Goal: Task Accomplishment & Management: Use online tool/utility

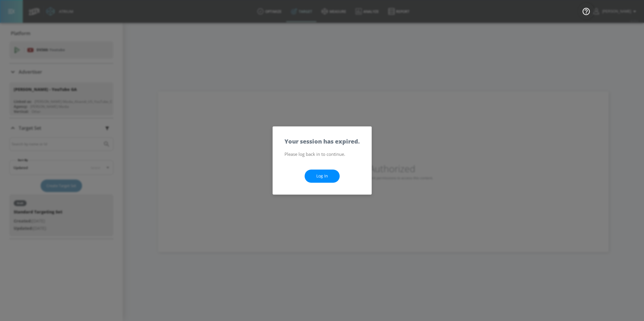
click at [324, 176] on link "Log In" at bounding box center [321, 175] width 35 height 13
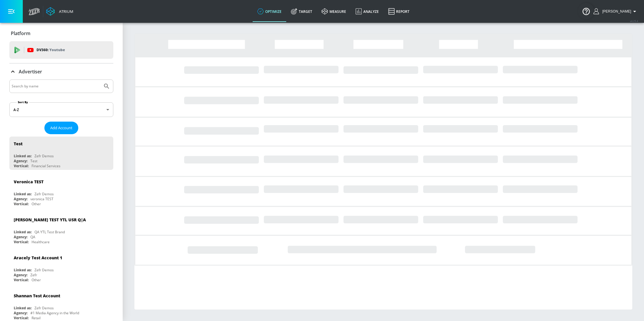
click at [48, 89] on input "Search by name" at bounding box center [56, 86] width 88 height 8
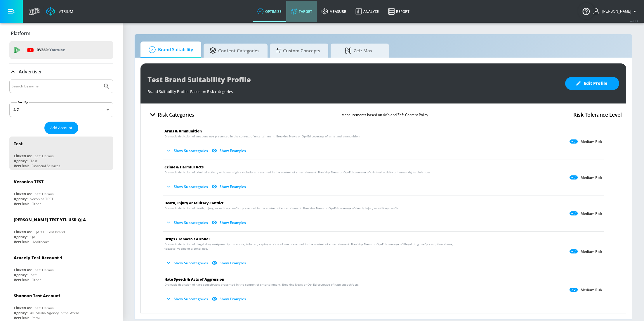
click at [305, 13] on link "Target" at bounding box center [301, 11] width 31 height 21
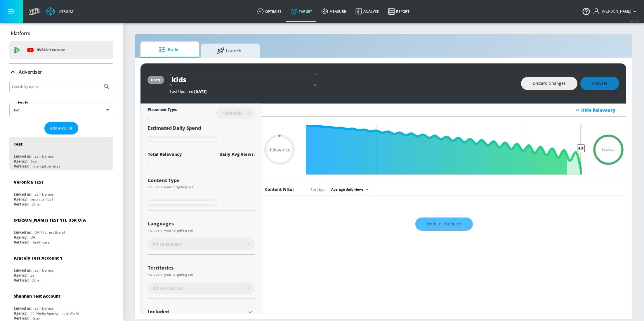
click at [58, 81] on div at bounding box center [61, 86] width 104 height 13
click at [67, 85] on input "Search by name" at bounding box center [56, 87] width 88 height 8
type input "0.59"
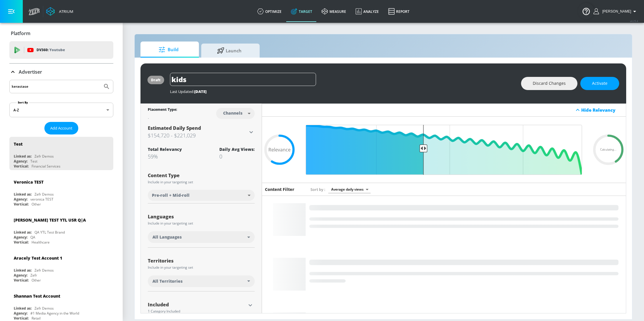
type input "kerastase"
click at [100, 80] on button "Submit Search" at bounding box center [106, 86] width 13 height 13
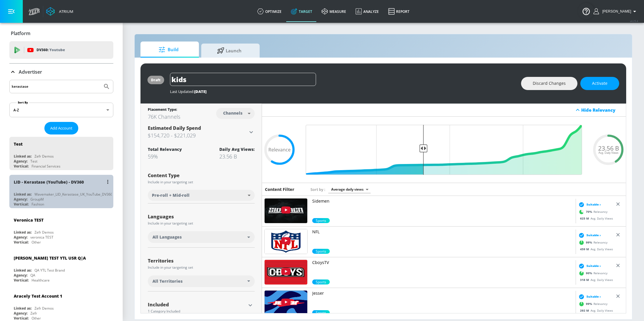
click at [45, 198] on div "Agency: GroupM" at bounding box center [63, 198] width 98 height 5
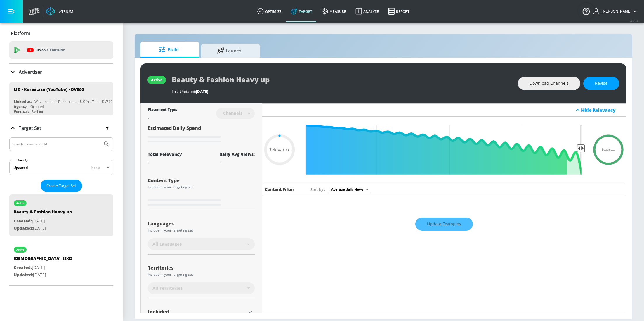
type input "0.05"
click at [48, 267] on p "Created: [DATE]" at bounding box center [43, 267] width 59 height 7
type input "[DEMOGRAPHIC_DATA] 18-55"
type input "0.05"
click at [71, 184] on span "Create Target Set" at bounding box center [61, 185] width 30 height 7
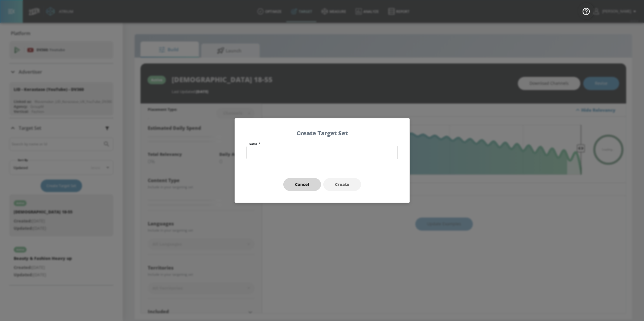
click at [301, 183] on span "Cancel" at bounding box center [302, 184] width 14 height 7
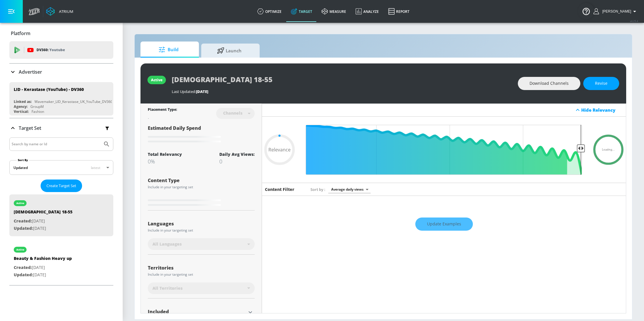
click at [20, 71] on p "Advertiser" at bounding box center [30, 72] width 23 height 6
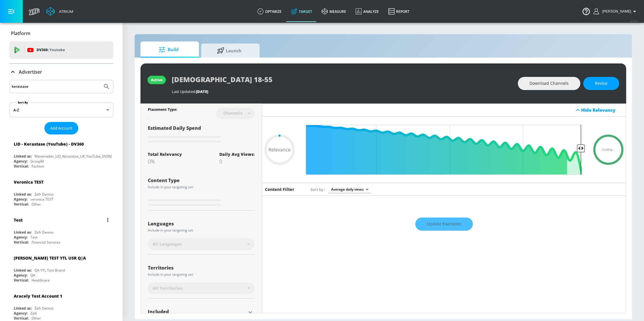
click at [31, 232] on div "Linked as:" at bounding box center [23, 231] width 18 height 5
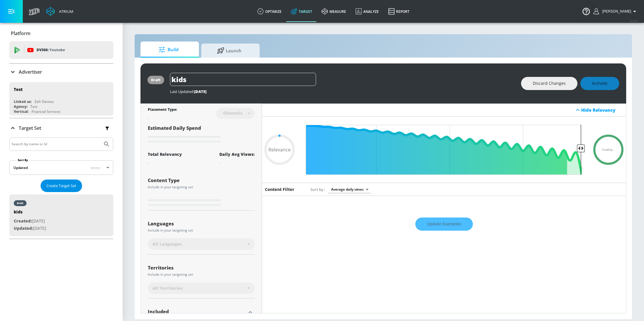
type input "0.59"
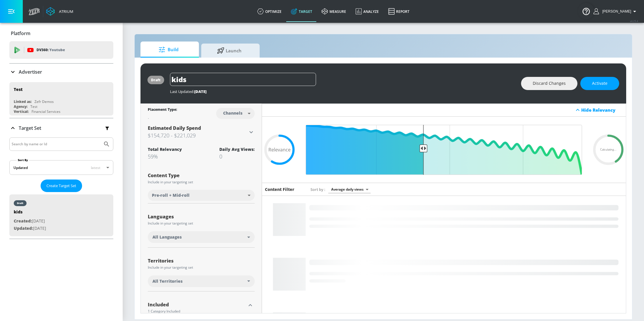
click at [173, 233] on div "All Languages" at bounding box center [201, 237] width 107 height 12
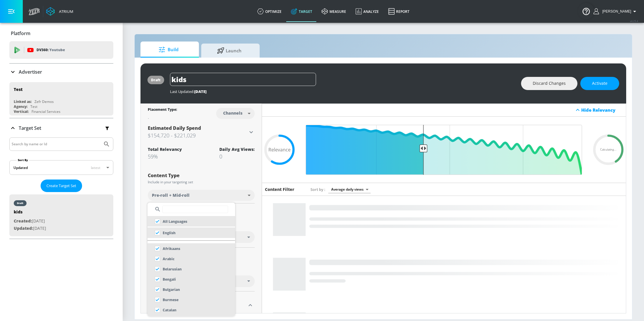
click at [190, 210] on input "text" at bounding box center [195, 209] width 66 height 8
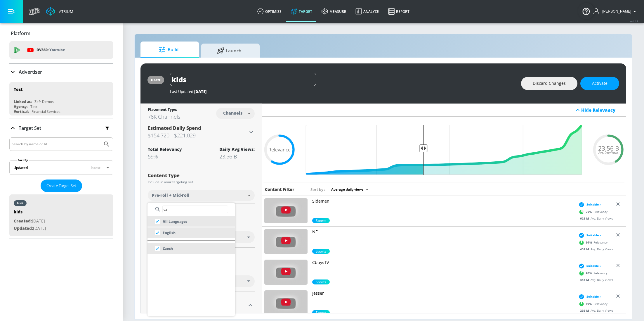
type input "c"
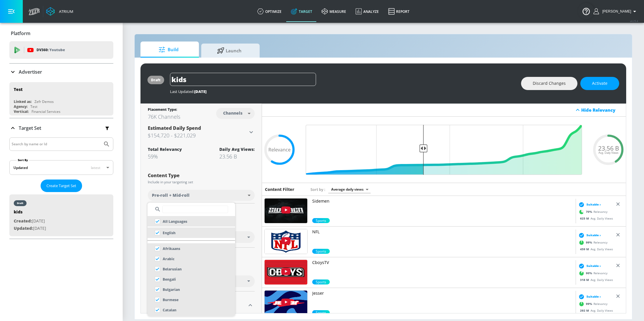
click at [386, 46] on div at bounding box center [322, 160] width 644 height 321
